Goal: Information Seeking & Learning: Learn about a topic

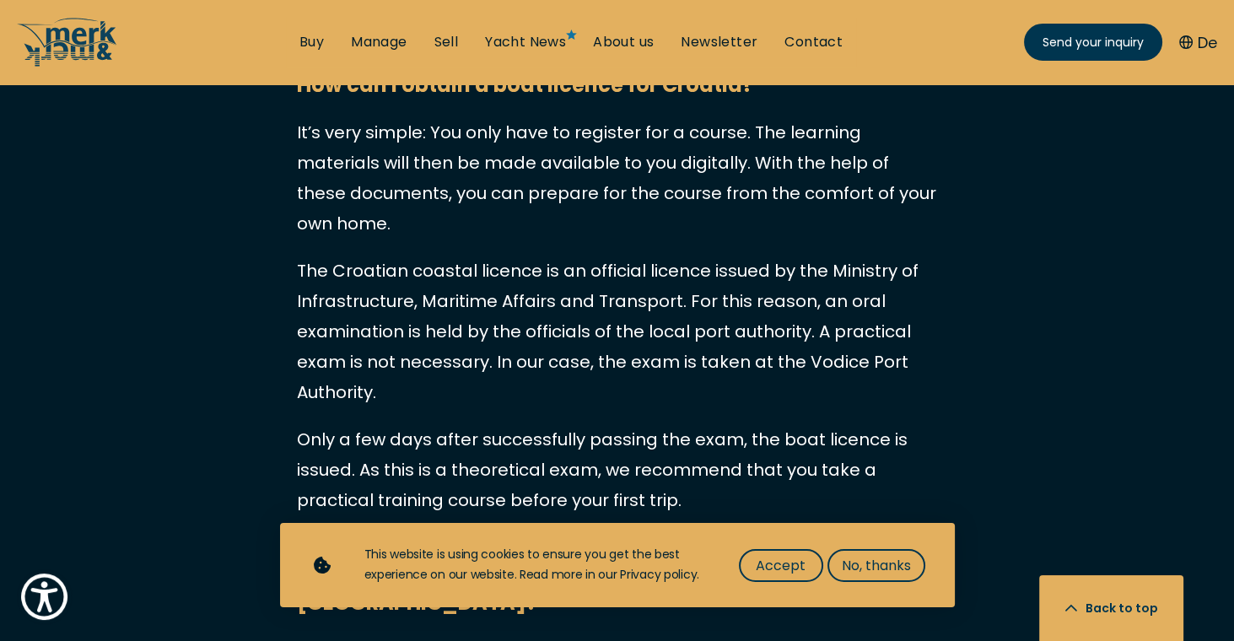
scroll to position [1628, 0]
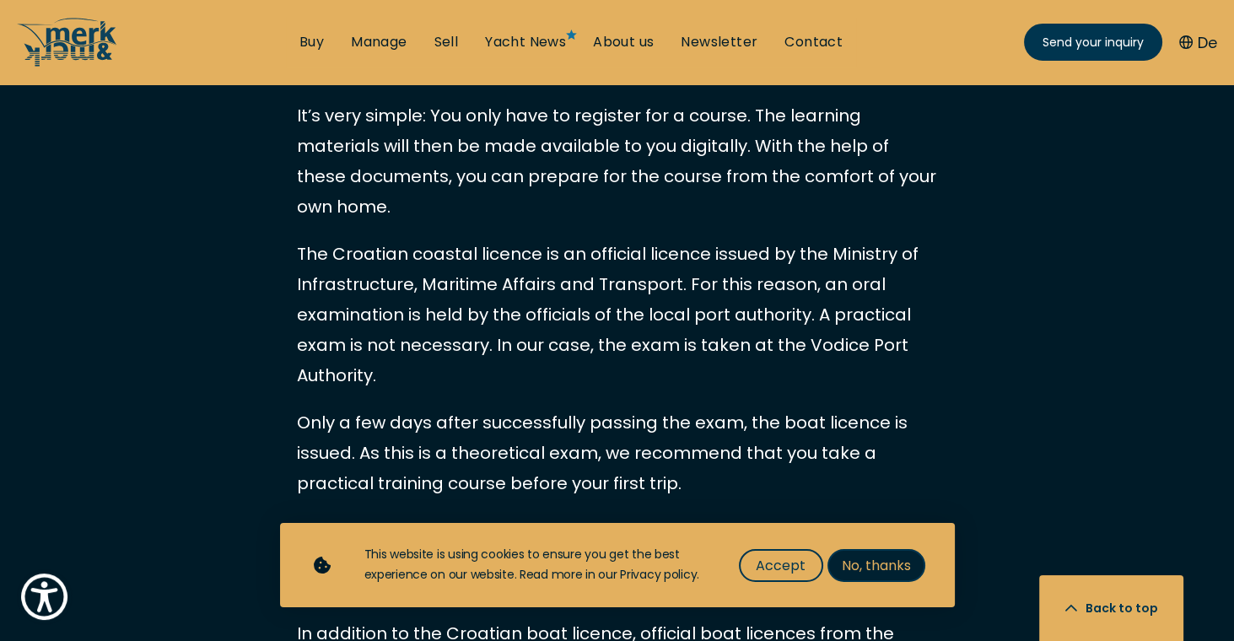
click at [877, 570] on span "No, thanks" at bounding box center [876, 565] width 69 height 21
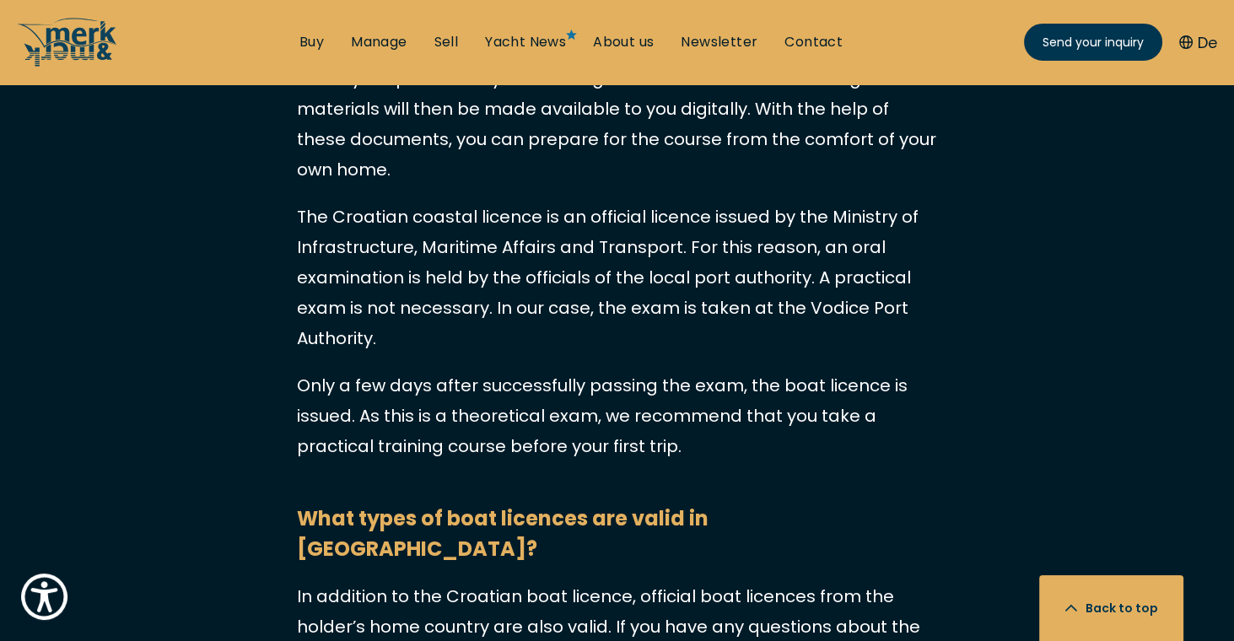
scroll to position [1682, 0]
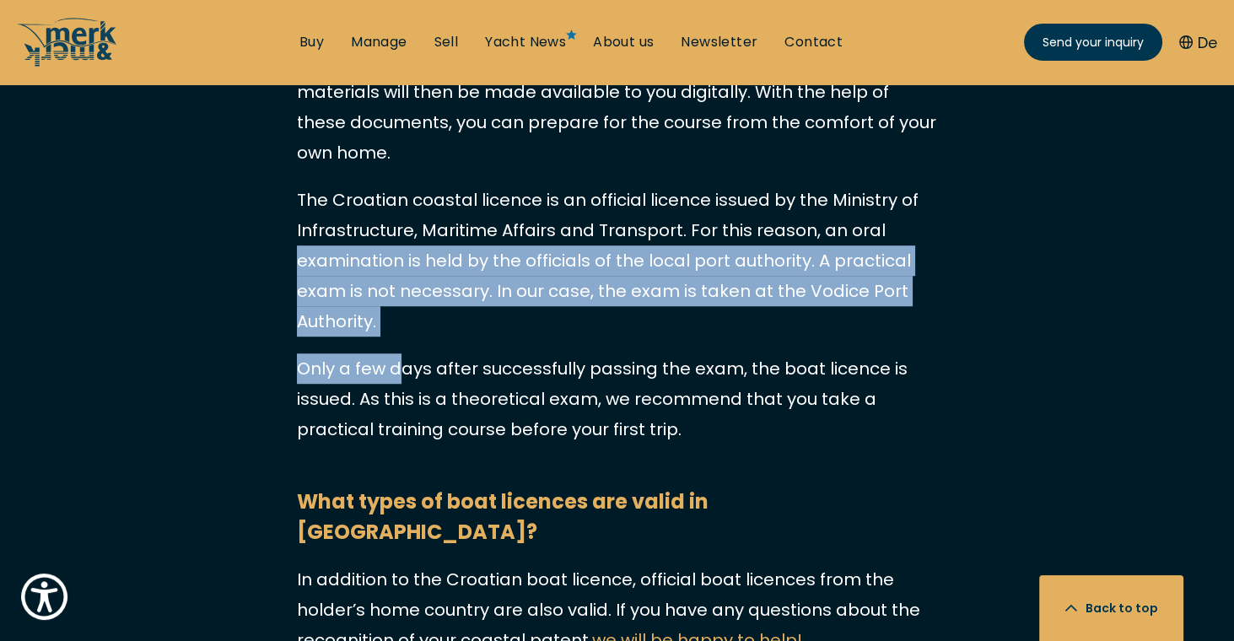
drag, startPoint x: 402, startPoint y: 265, endPoint x: 303, endPoint y: 163, distance: 142.6
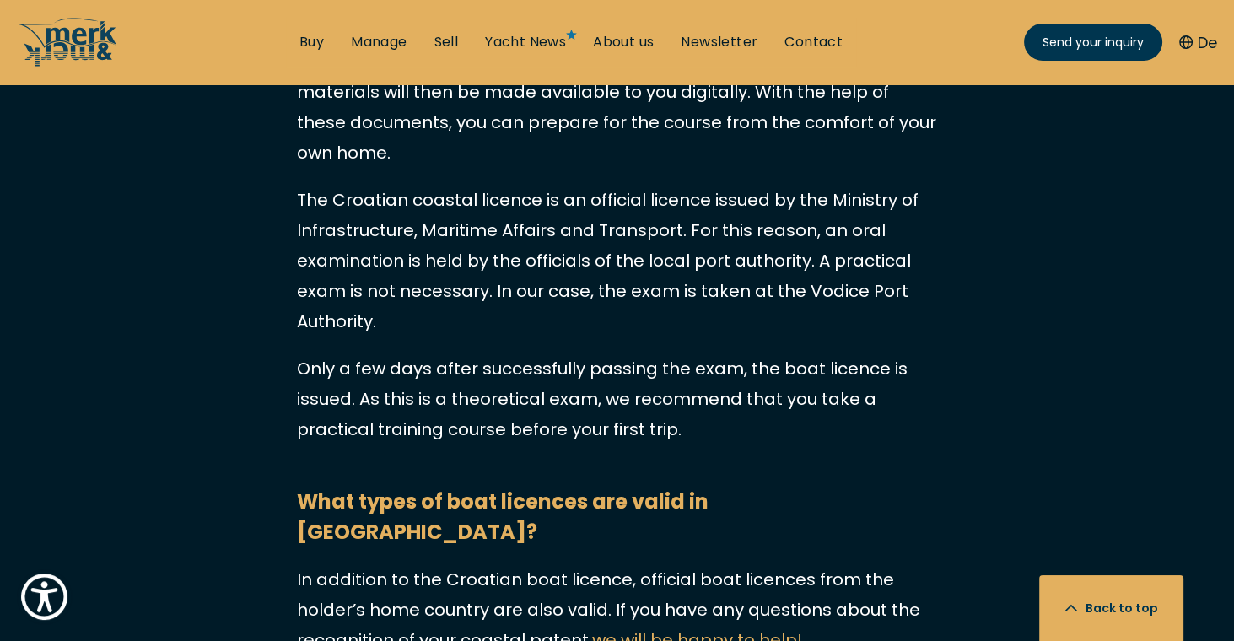
click at [304, 185] on p "The Croatian coastal licence is an official licence issued by the Ministry of I…" at bounding box center [617, 261] width 641 height 152
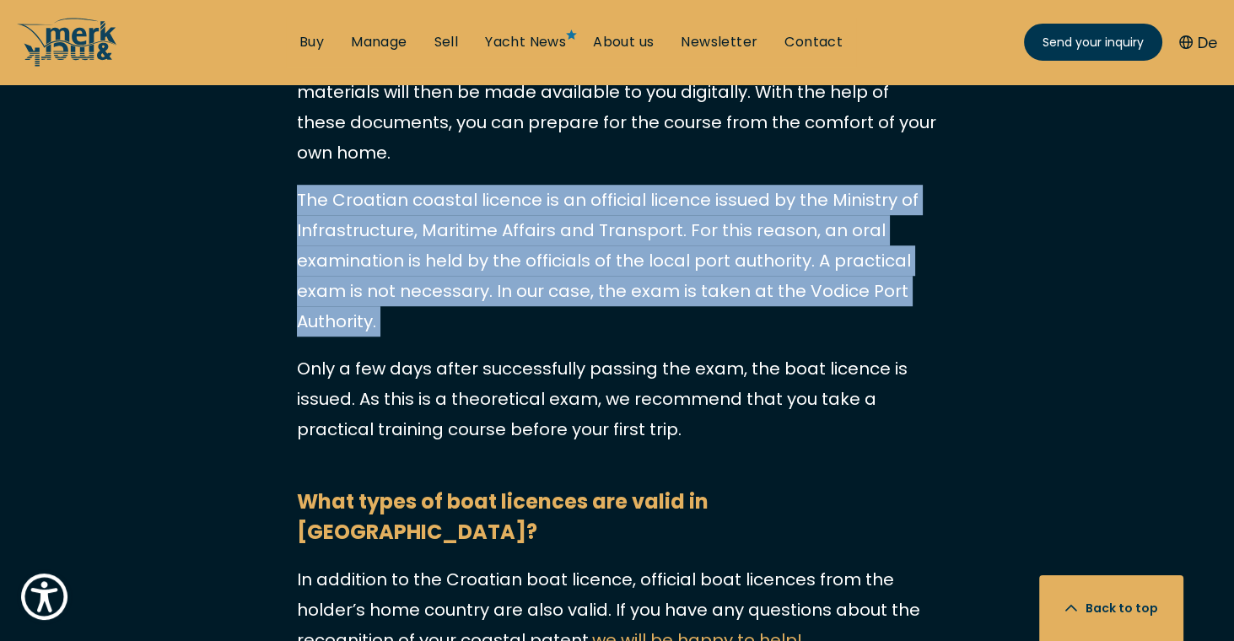
drag, startPoint x: 305, startPoint y: 116, endPoint x: 424, endPoint y: 250, distance: 178.7
click at [424, 250] on p "The Croatian coastal licence is an official licence issued by the Ministry of I…" at bounding box center [617, 261] width 641 height 152
drag, startPoint x: 397, startPoint y: 254, endPoint x: 278, endPoint y: 130, distance: 171.9
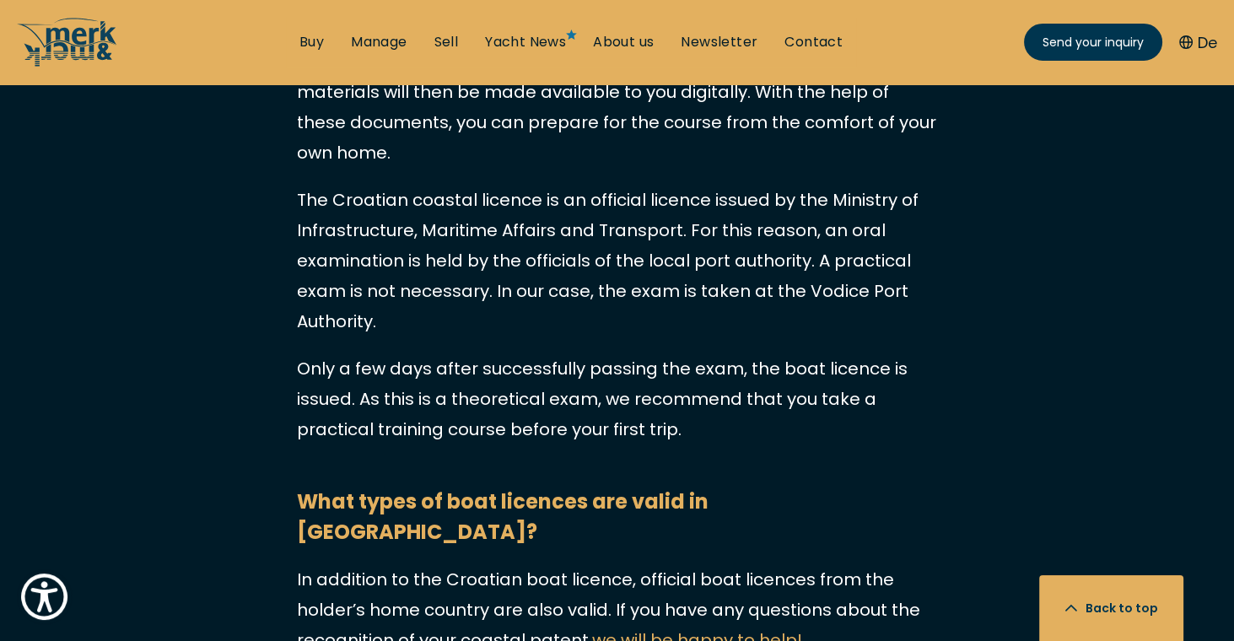
click at [299, 185] on p "The Croatian coastal licence is an official licence issued by the Ministry of I…" at bounding box center [617, 261] width 641 height 152
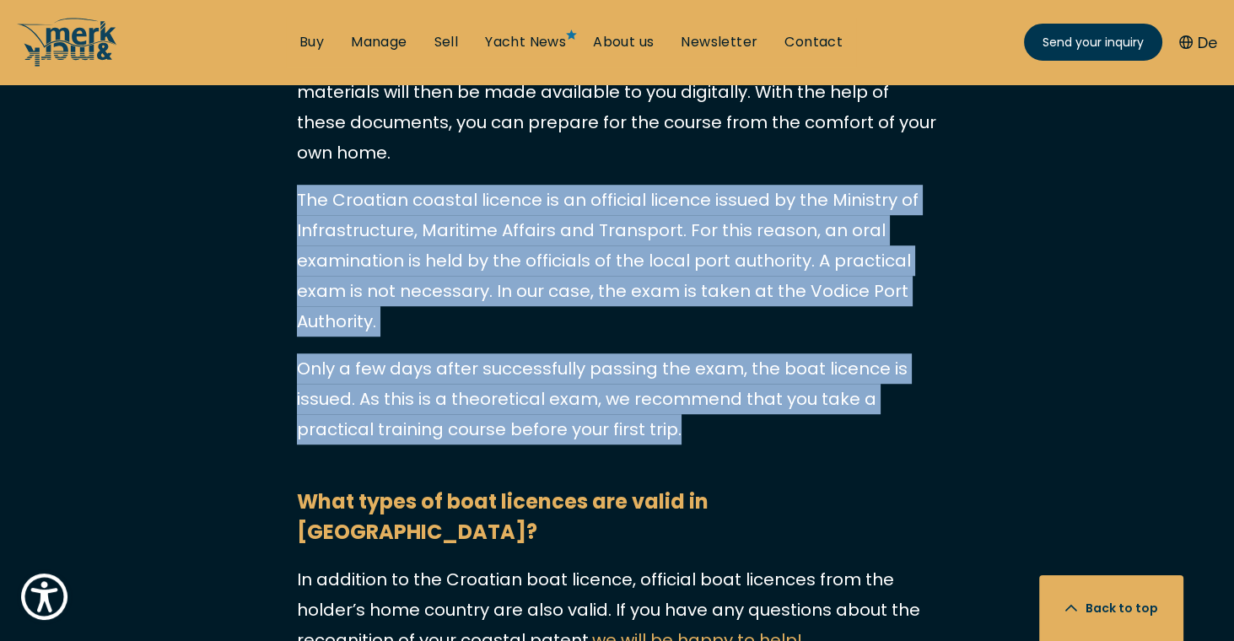
drag, startPoint x: 299, startPoint y: 119, endPoint x: 677, endPoint y: 357, distance: 446.6
click at [677, 357] on p "Only a few days after successfully passing the exam, the boat licence is issued…" at bounding box center [617, 399] width 641 height 91
drag, startPoint x: 690, startPoint y: 370, endPoint x: 282, endPoint y: 121, distance: 478.2
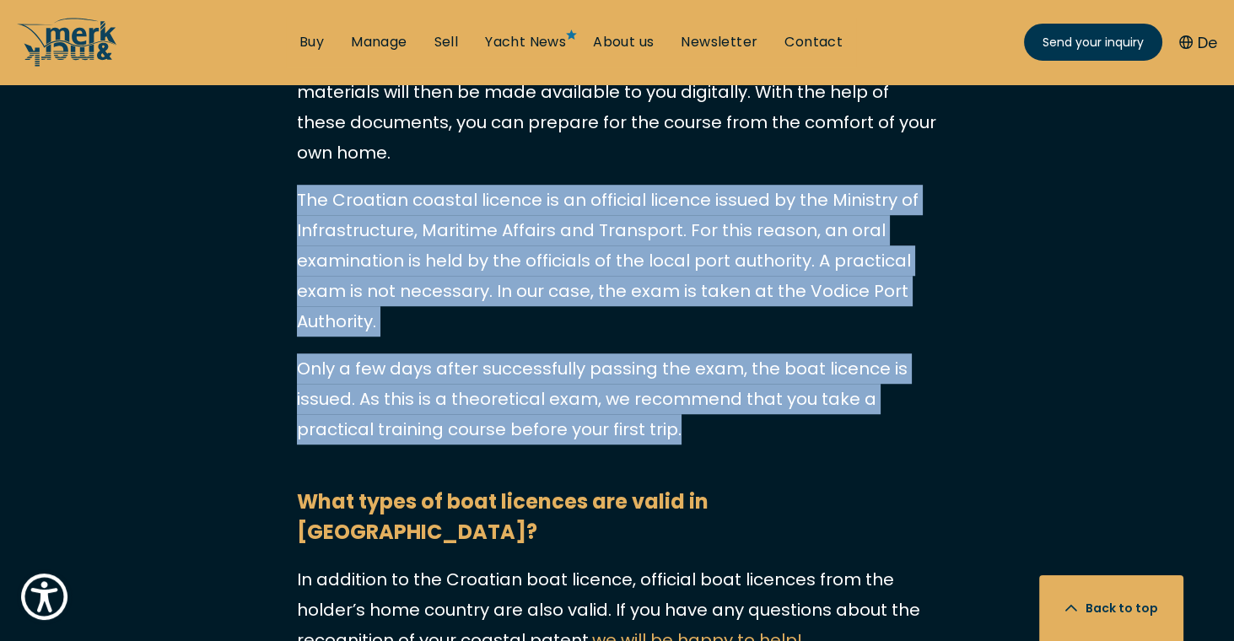
drag, startPoint x: 294, startPoint y: 110, endPoint x: 743, endPoint y: 357, distance: 513.2
click at [743, 357] on p "Only a few days after successfully passing the exam, the boat licence is issued…" at bounding box center [617, 399] width 641 height 91
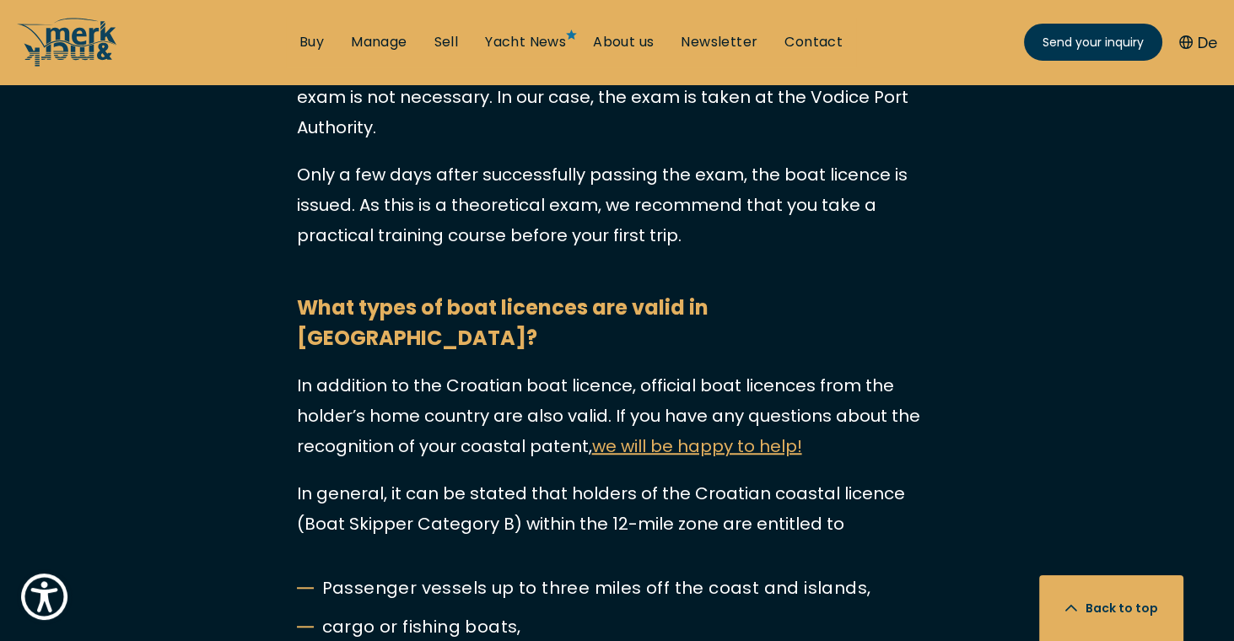
scroll to position [1898, 0]
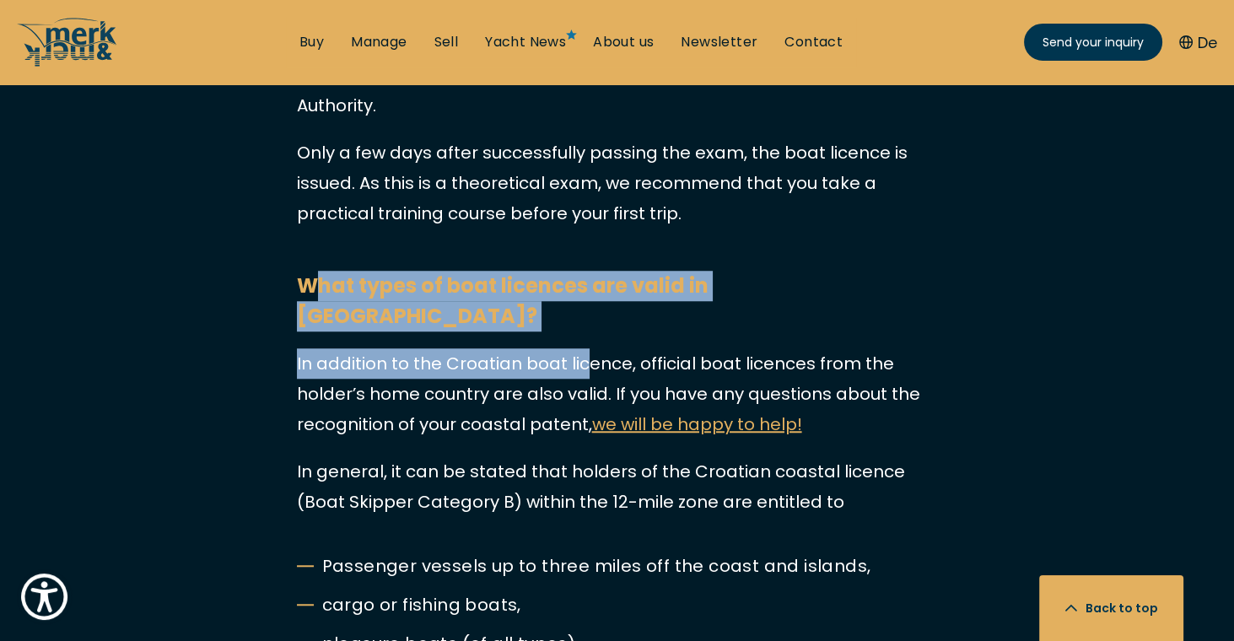
drag, startPoint x: 343, startPoint y: 213, endPoint x: 592, endPoint y: 266, distance: 255.3
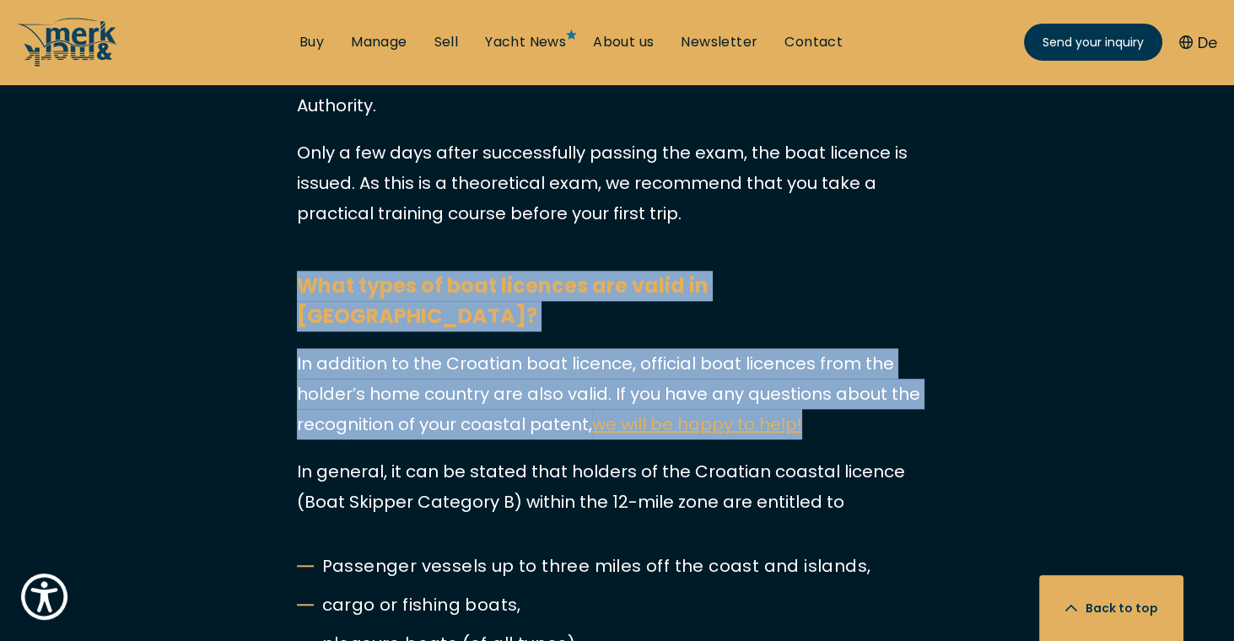
drag, startPoint x: 285, startPoint y: 210, endPoint x: 868, endPoint y: 327, distance: 594.7
click at [868, 348] on p "In addition to the Croatian boat licence, official boat licences from the holde…" at bounding box center [617, 393] width 641 height 91
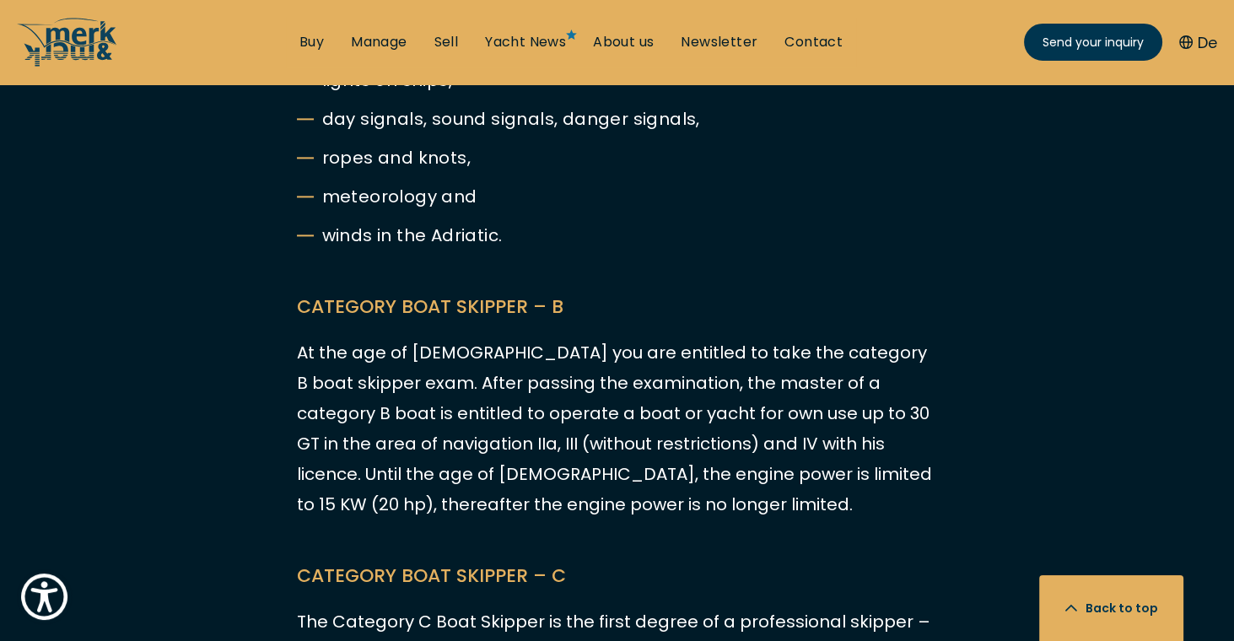
scroll to position [3187, 0]
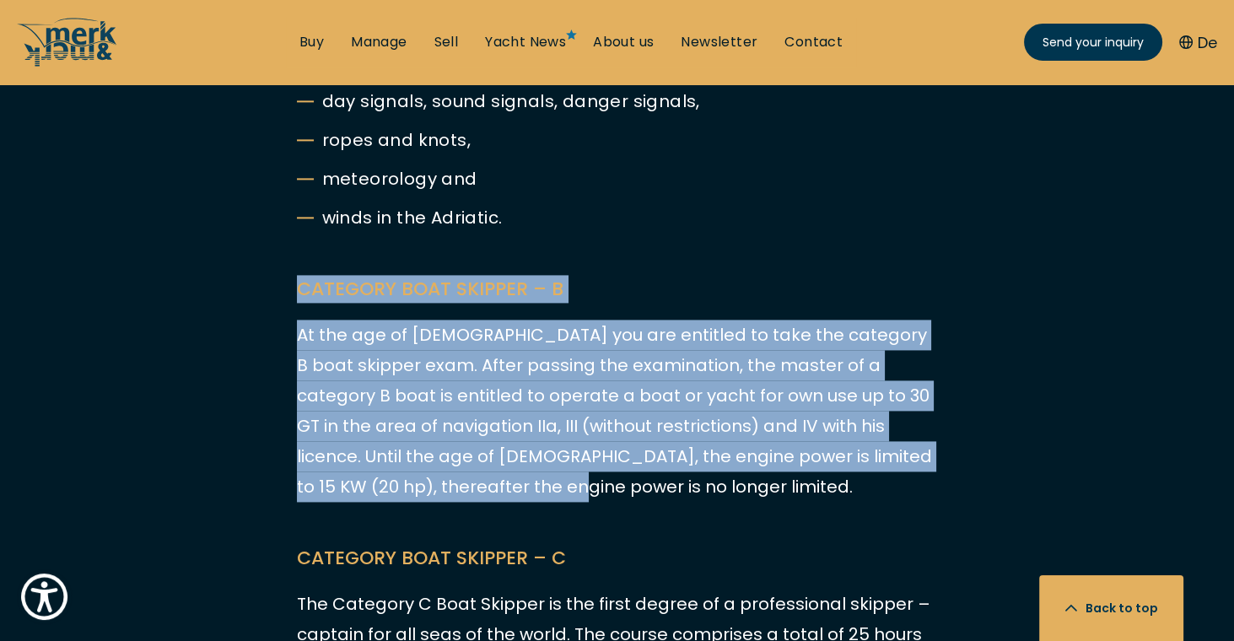
drag, startPoint x: 306, startPoint y: 154, endPoint x: 476, endPoint y: 349, distance: 259.0
click at [474, 349] on p "At the age of [DEMOGRAPHIC_DATA] you are entitled to take the category B boat s…" at bounding box center [617, 411] width 641 height 182
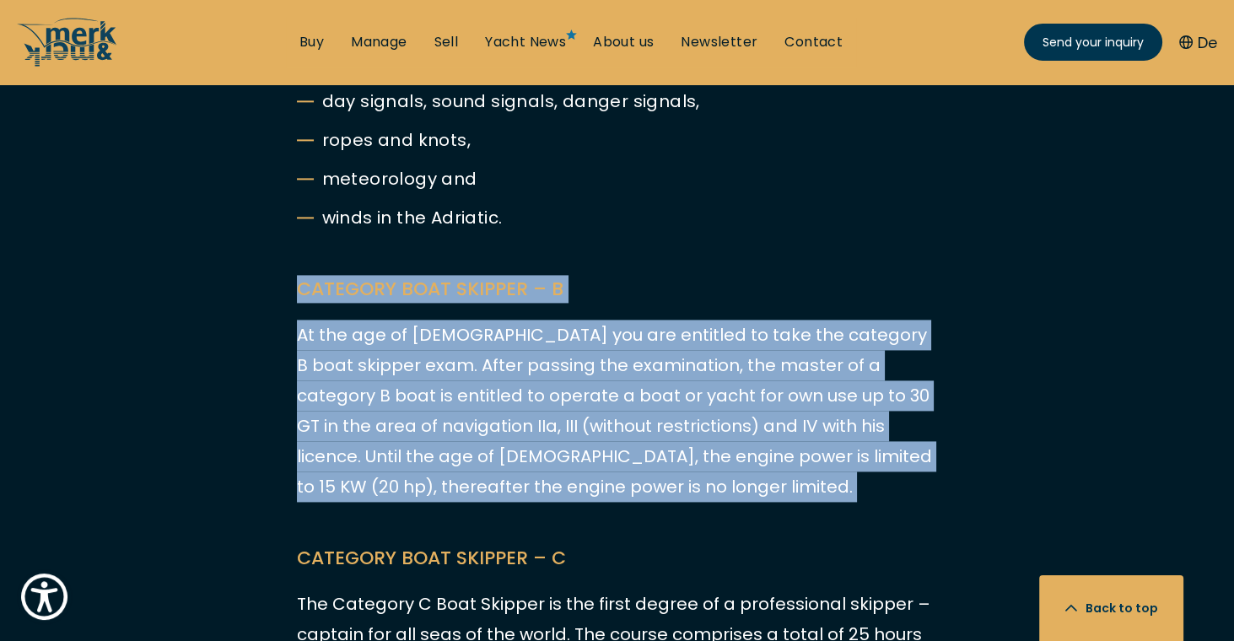
drag, startPoint x: 474, startPoint y: 348, endPoint x: 289, endPoint y: 133, distance: 283.5
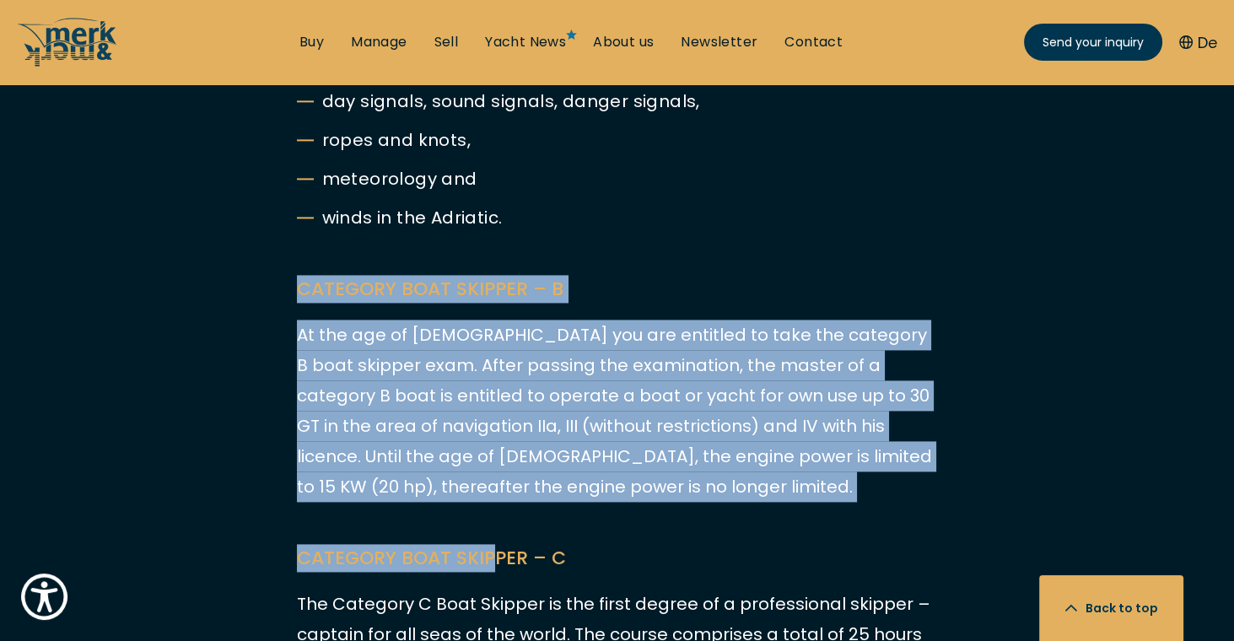
drag, startPoint x: 300, startPoint y: 175, endPoint x: 490, endPoint y: 381, distance: 280.6
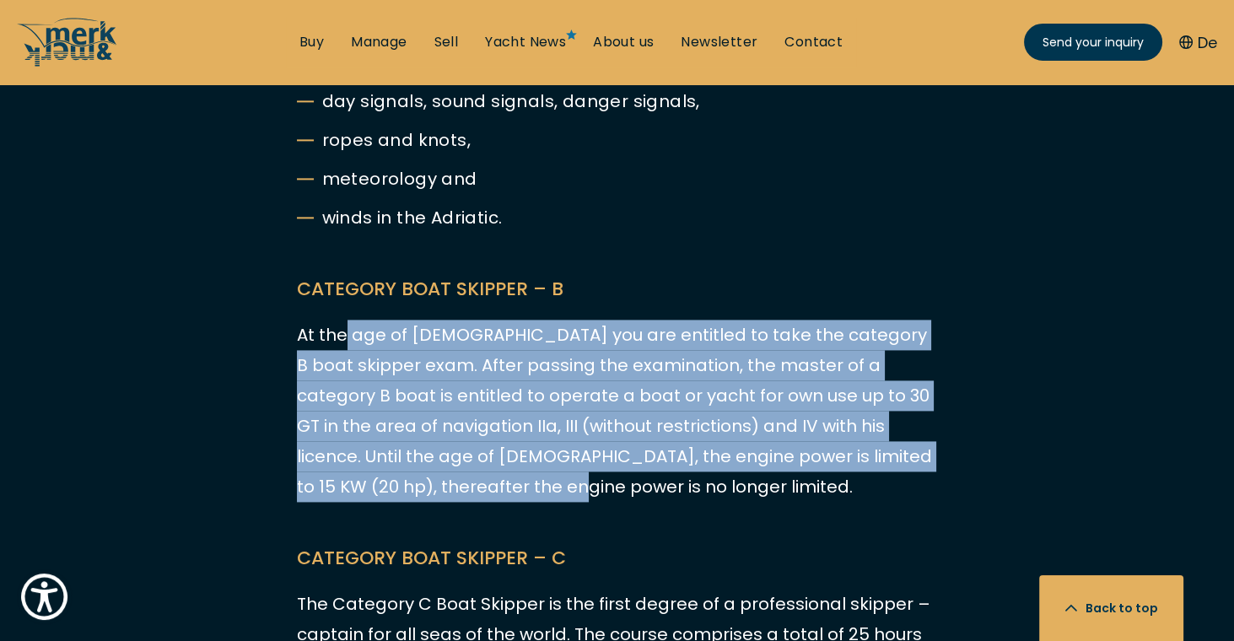
drag, startPoint x: 440, startPoint y: 345, endPoint x: 338, endPoint y: 186, distance: 189.3
click at [341, 320] on p "At the age of [DEMOGRAPHIC_DATA] you are entitled to take the category B boat s…" at bounding box center [617, 411] width 641 height 182
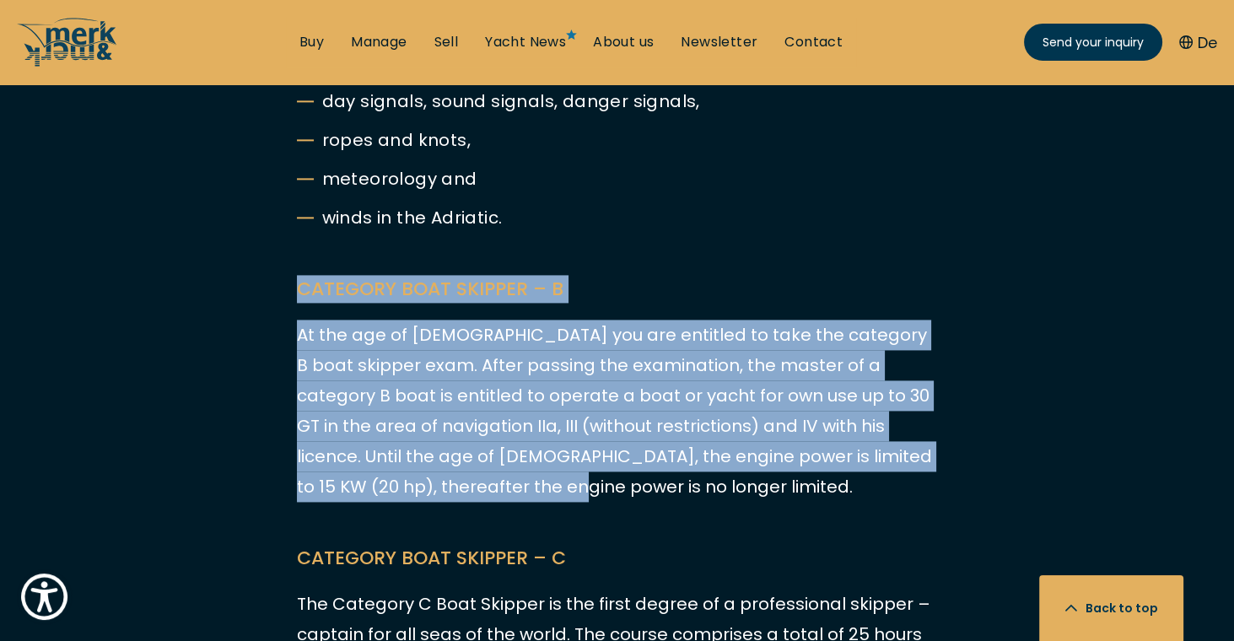
drag, startPoint x: 262, startPoint y: 133, endPoint x: 447, endPoint y: 366, distance: 297.3
click at [447, 366] on p "At the age of [DEMOGRAPHIC_DATA] you are entitled to take the category B boat s…" at bounding box center [617, 411] width 641 height 182
drag, startPoint x: 409, startPoint y: 343, endPoint x: 260, endPoint y: 169, distance: 229.8
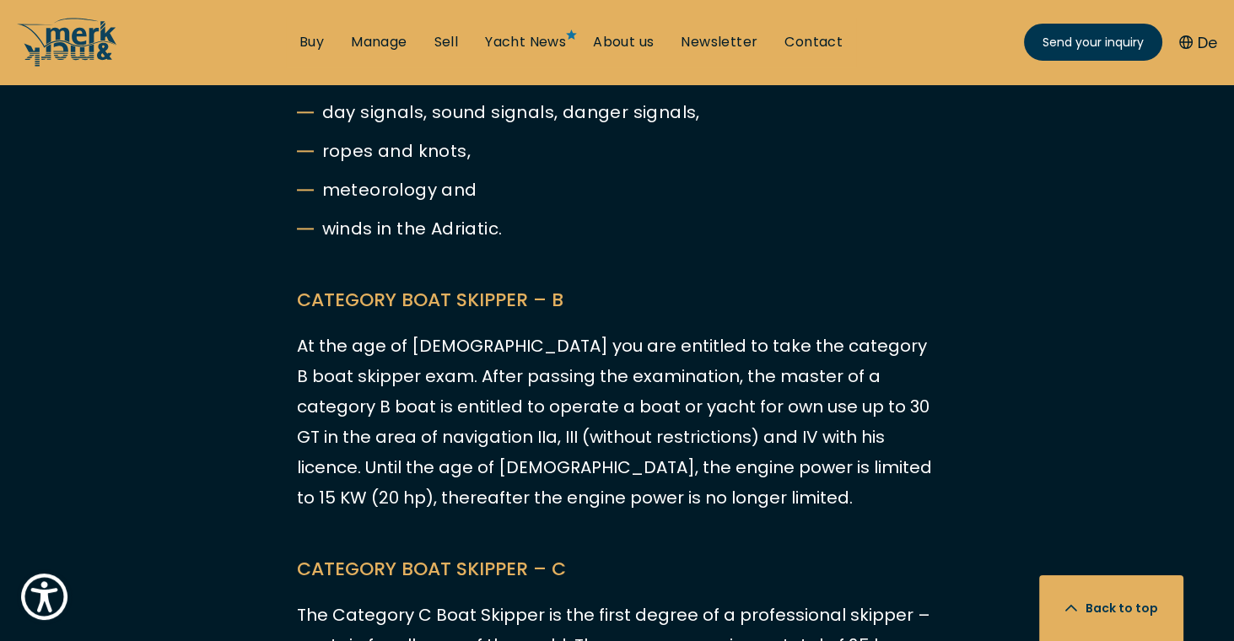
scroll to position [3174, 0]
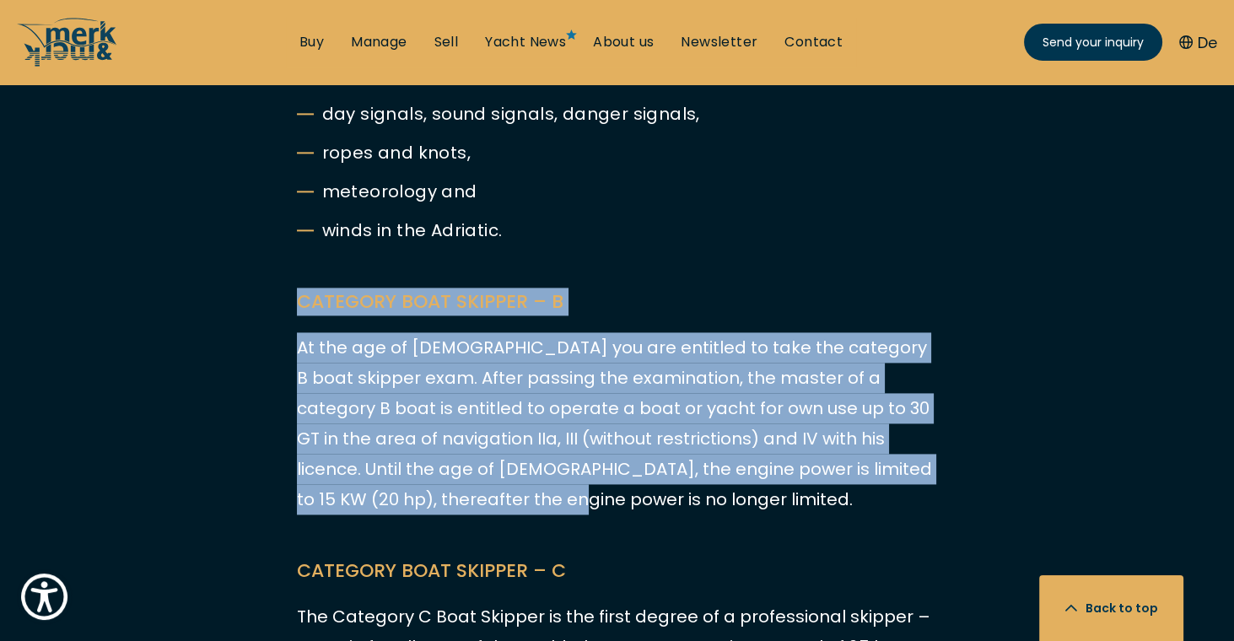
drag, startPoint x: 518, startPoint y: 367, endPoint x: 243, endPoint y: 152, distance: 349.2
drag, startPoint x: 243, startPoint y: 152, endPoint x: 252, endPoint y: 151, distance: 9.3
click at [415, 332] on p "At the age of [DEMOGRAPHIC_DATA] you are entitled to take the category B boat s…" at bounding box center [617, 423] width 641 height 182
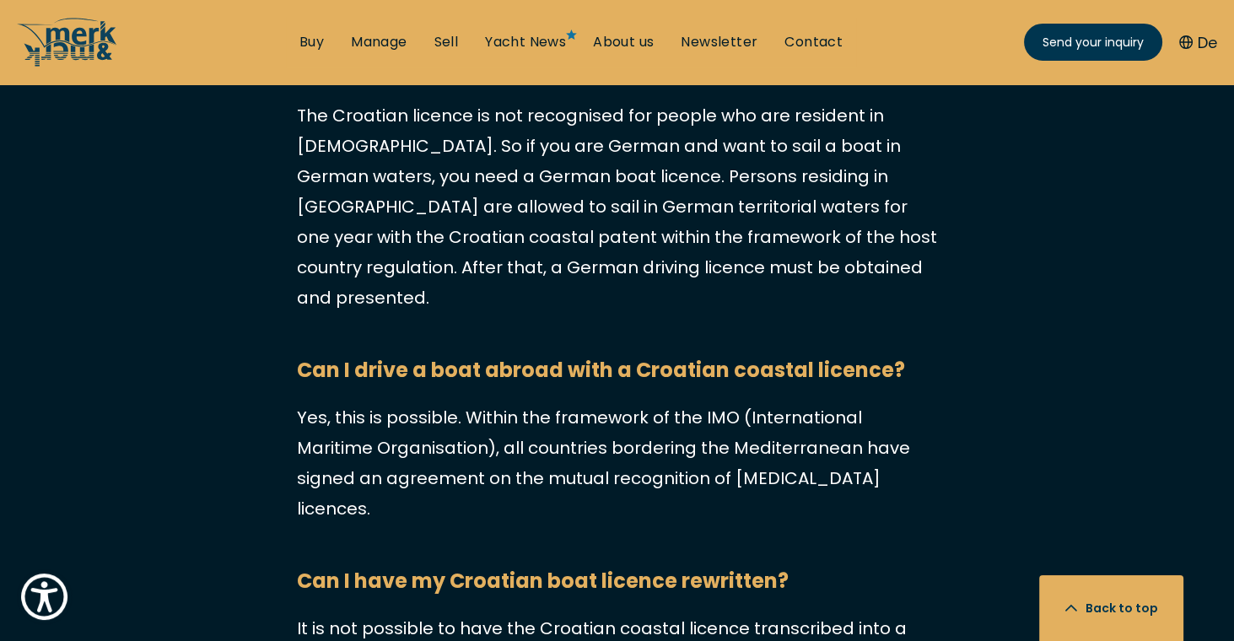
scroll to position [4779, 0]
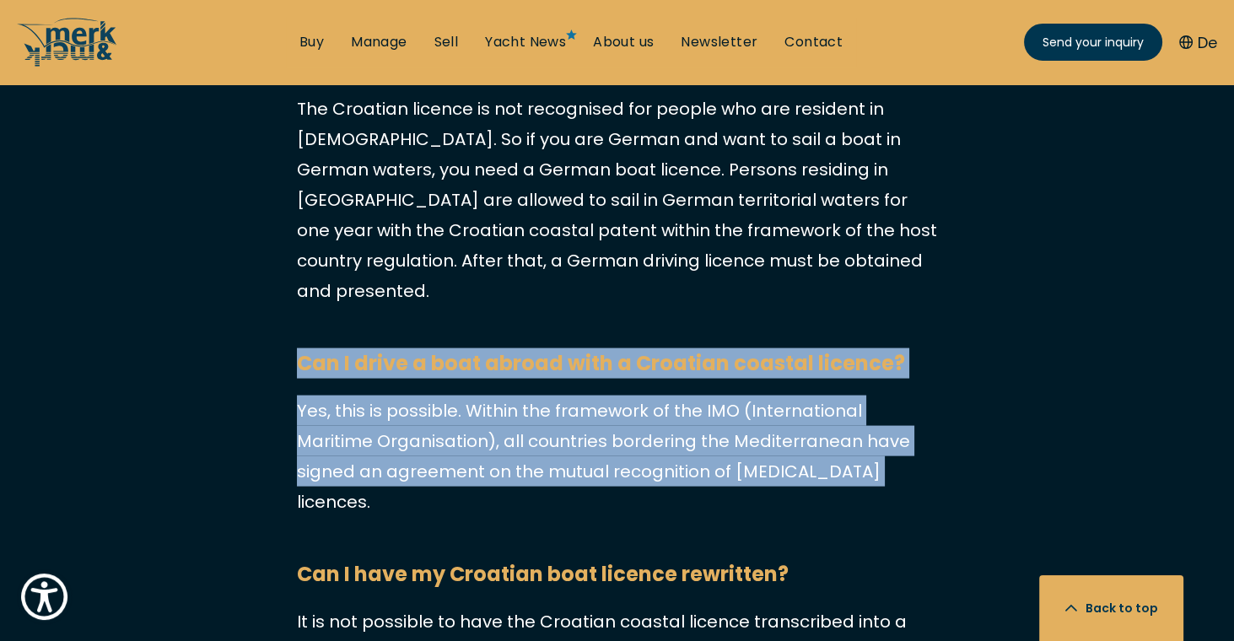
drag, startPoint x: 278, startPoint y: 149, endPoint x: 772, endPoint y: 275, distance: 509.3
click at [772, 396] on p "Yes, this is possible. Within the framework of the IMO (International Maritime …" at bounding box center [617, 456] width 641 height 121
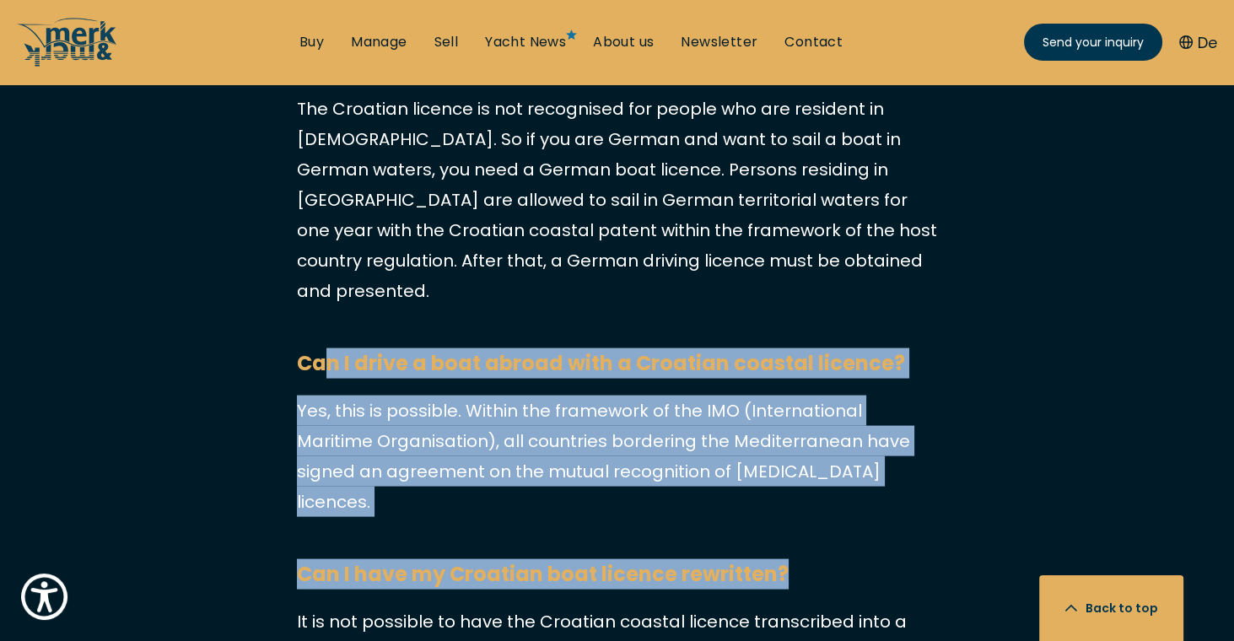
drag, startPoint x: 840, startPoint y: 295, endPoint x: 268, endPoint y: 154, distance: 589.2
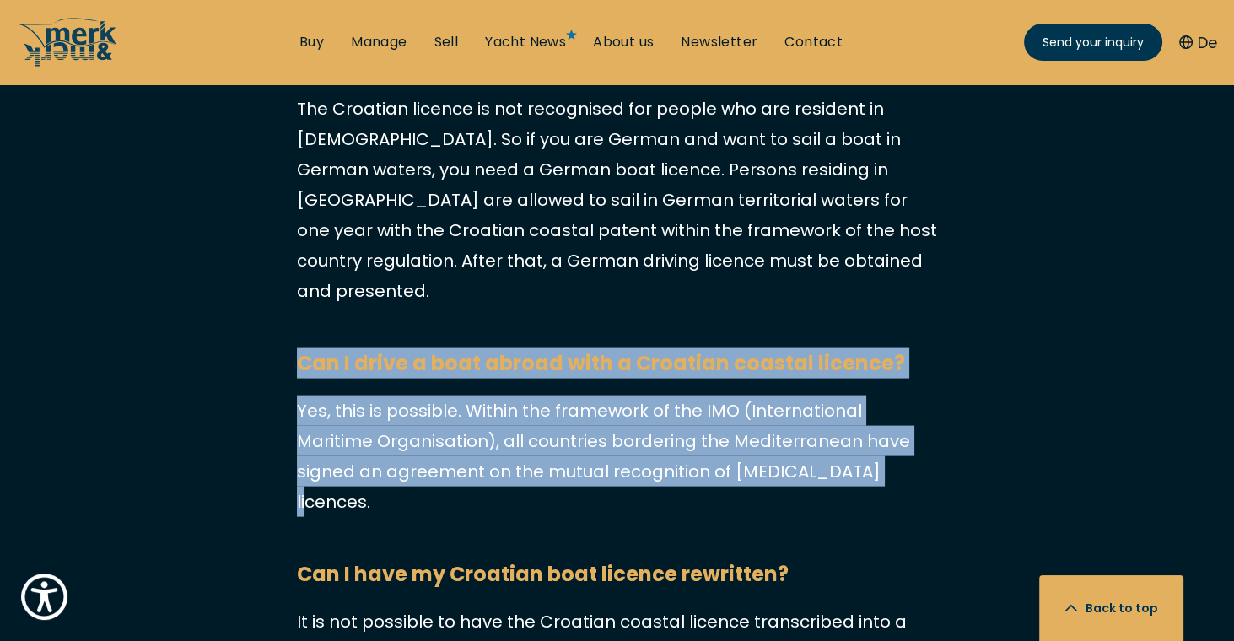
drag, startPoint x: 280, startPoint y: 163, endPoint x: 866, endPoint y: 276, distance: 596.4
click at [866, 396] on p "Yes, this is possible. Within the framework of the IMO (International Maritime …" at bounding box center [617, 456] width 641 height 121
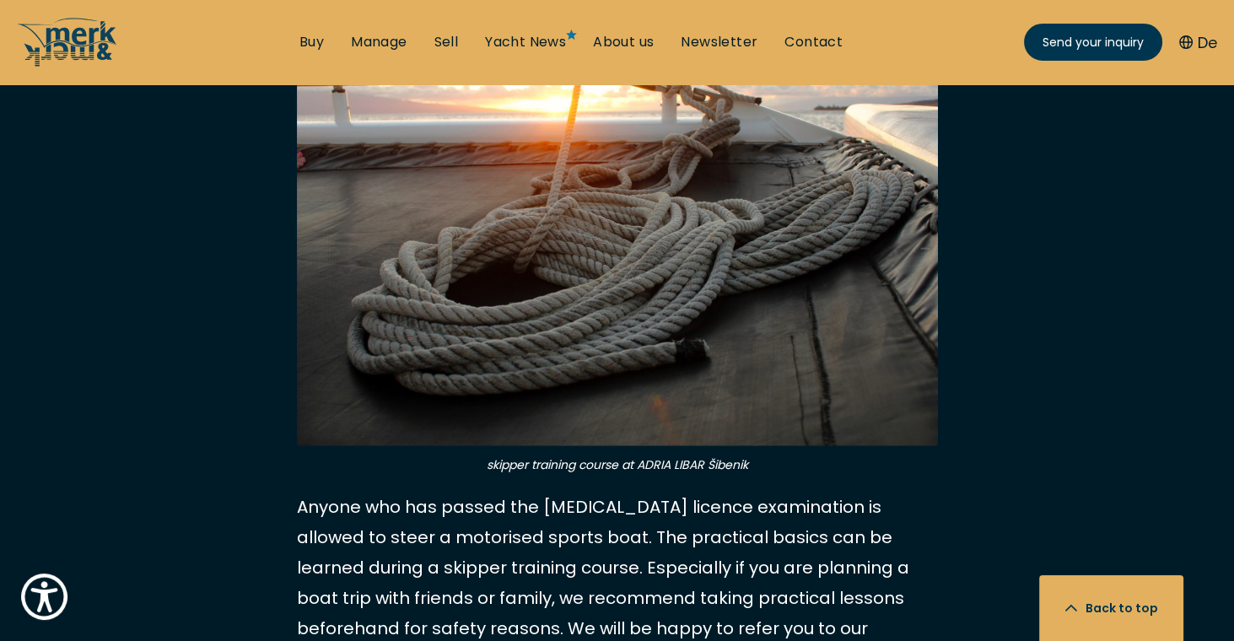
scroll to position [5535, 0]
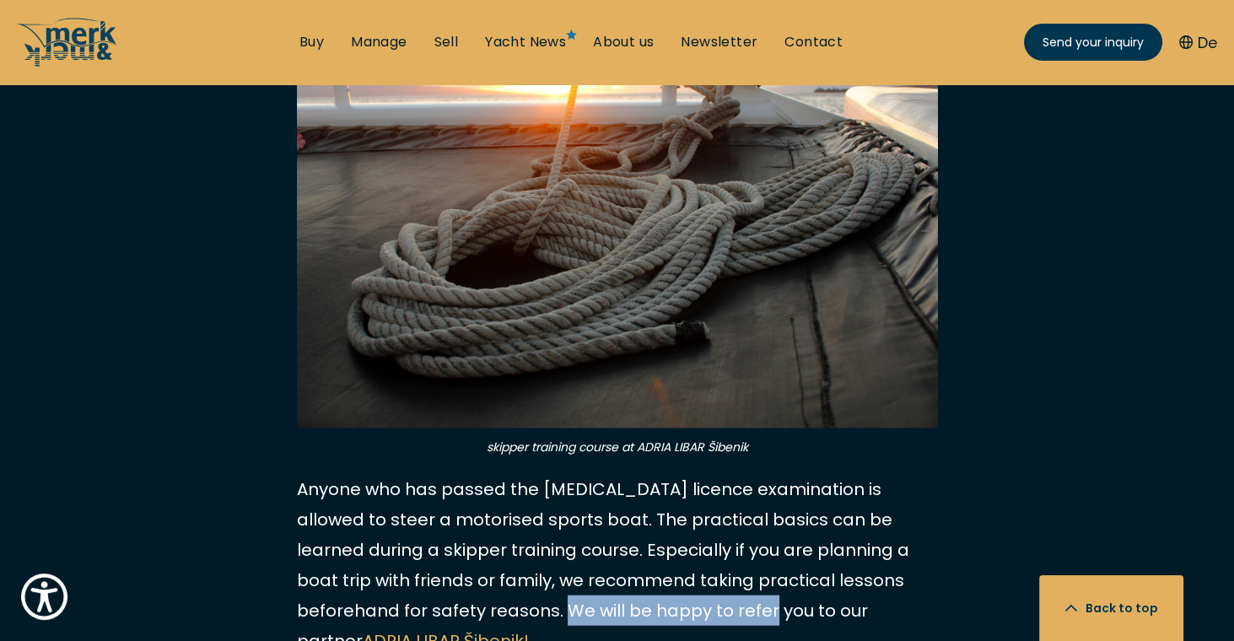
drag, startPoint x: 436, startPoint y: 396, endPoint x: 635, endPoint y: 382, distance: 199.6
click at [634, 474] on p "Anyone who has passed the [MEDICAL_DATA] licence examination is allowed to stee…" at bounding box center [617, 565] width 641 height 182
click at [635, 474] on p "Anyone who has passed the [MEDICAL_DATA] licence examination is allowed to stee…" at bounding box center [617, 565] width 641 height 182
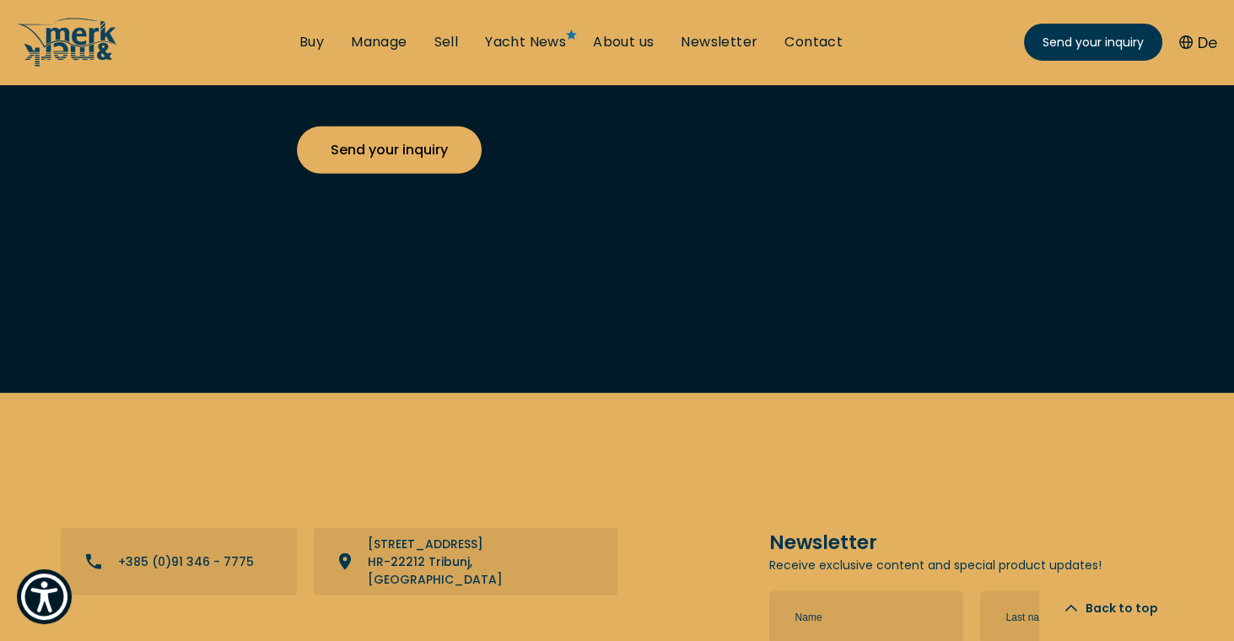
scroll to position [6703, 0]
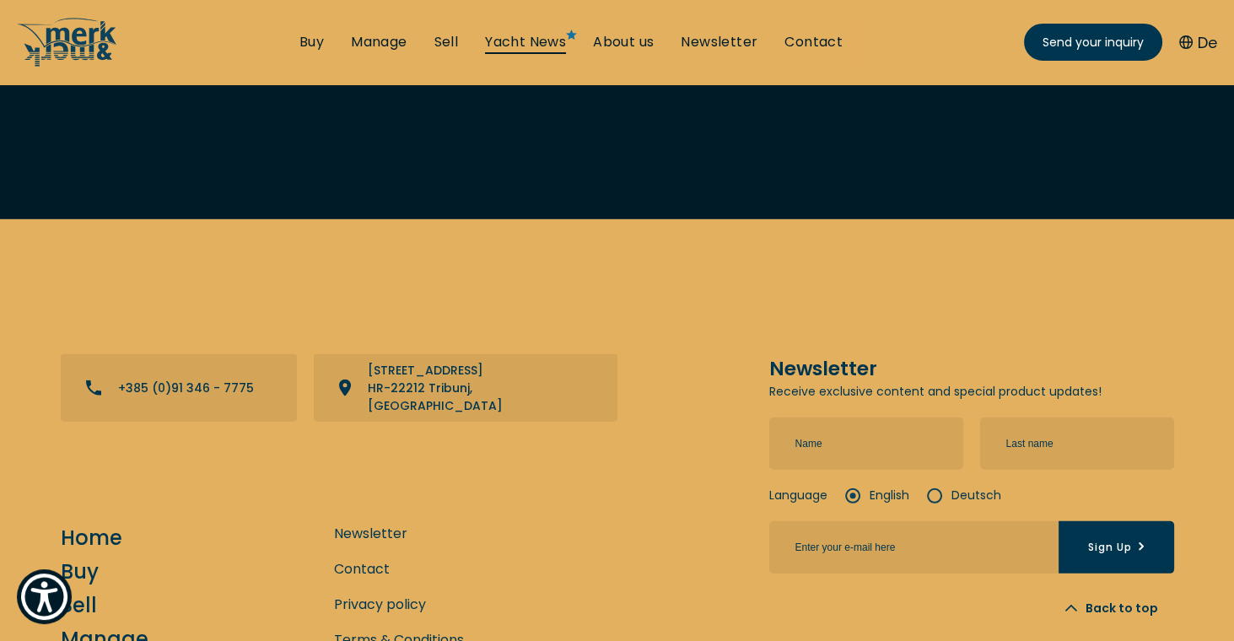
click at [533, 51] on link "Yacht News" at bounding box center [525, 42] width 81 height 19
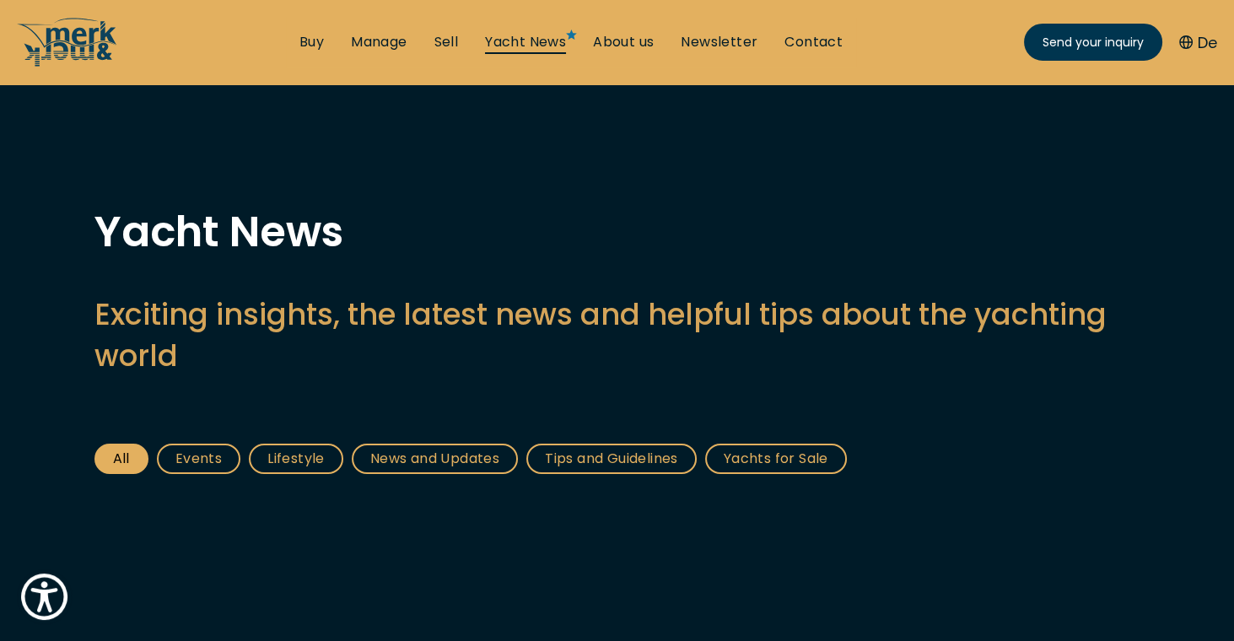
click at [524, 51] on link "Yacht News" at bounding box center [525, 42] width 81 height 19
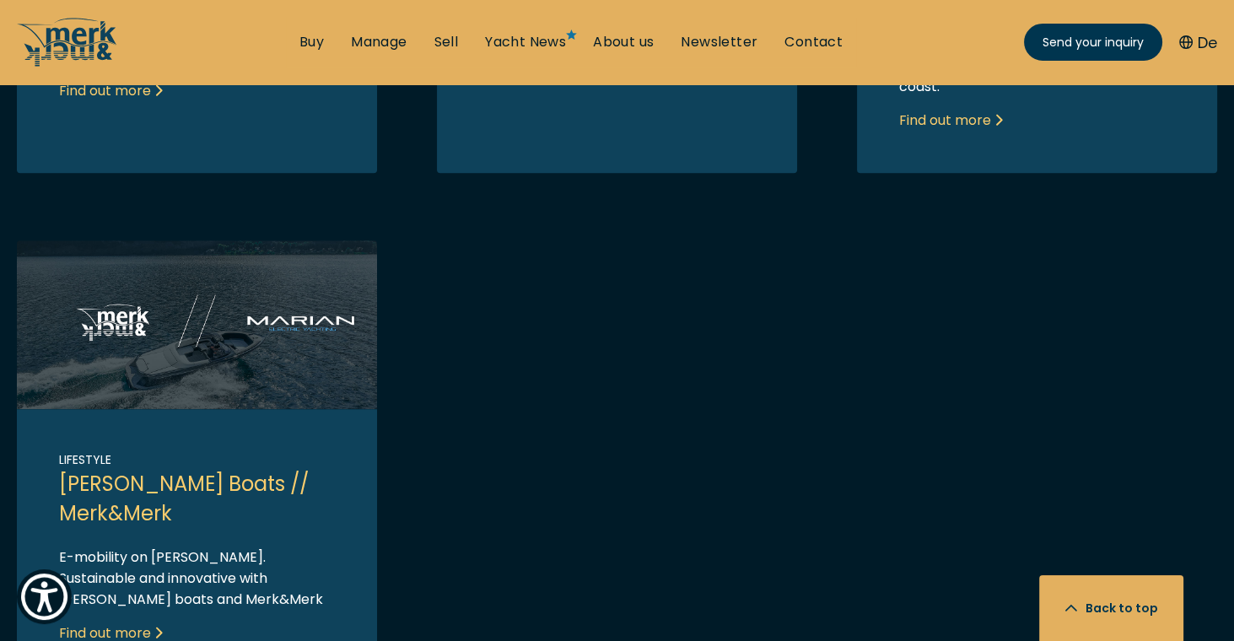
scroll to position [1476, 0]
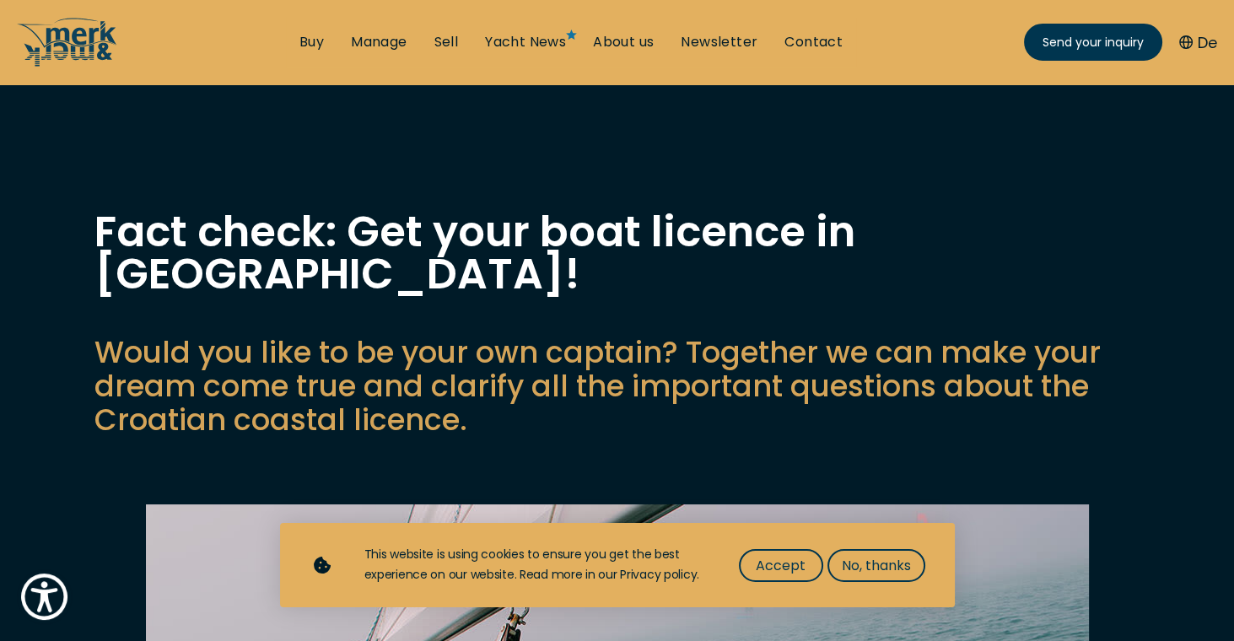
click at [1152, 0] on html "Welcome to All in One Accessibility screen reader. To start the All in One Acce…" at bounding box center [617, 0] width 1234 height 0
